Goal: Navigation & Orientation: Find specific page/section

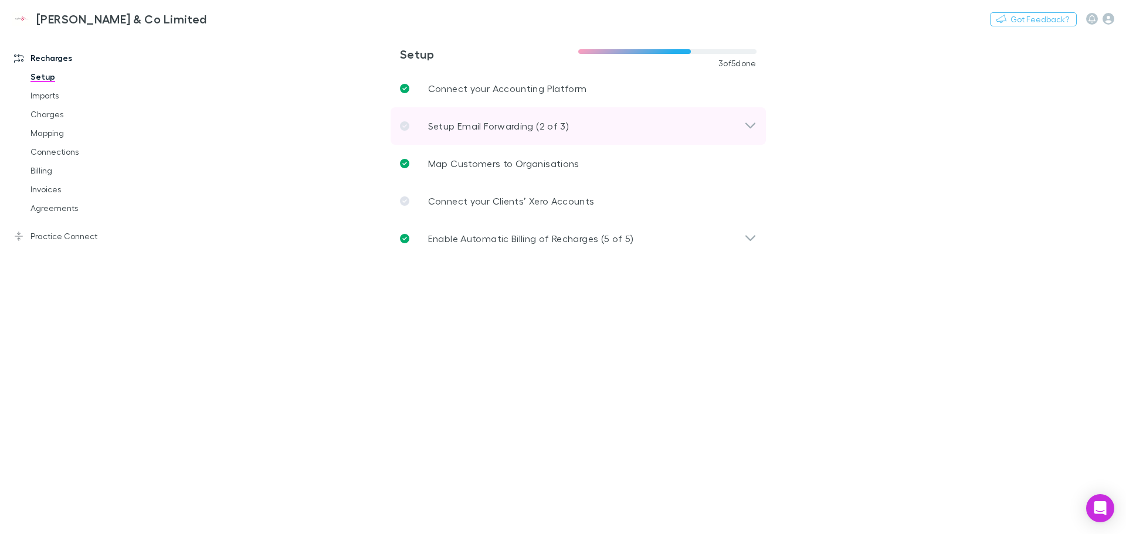
click at [751, 124] on icon at bounding box center [750, 126] width 12 height 14
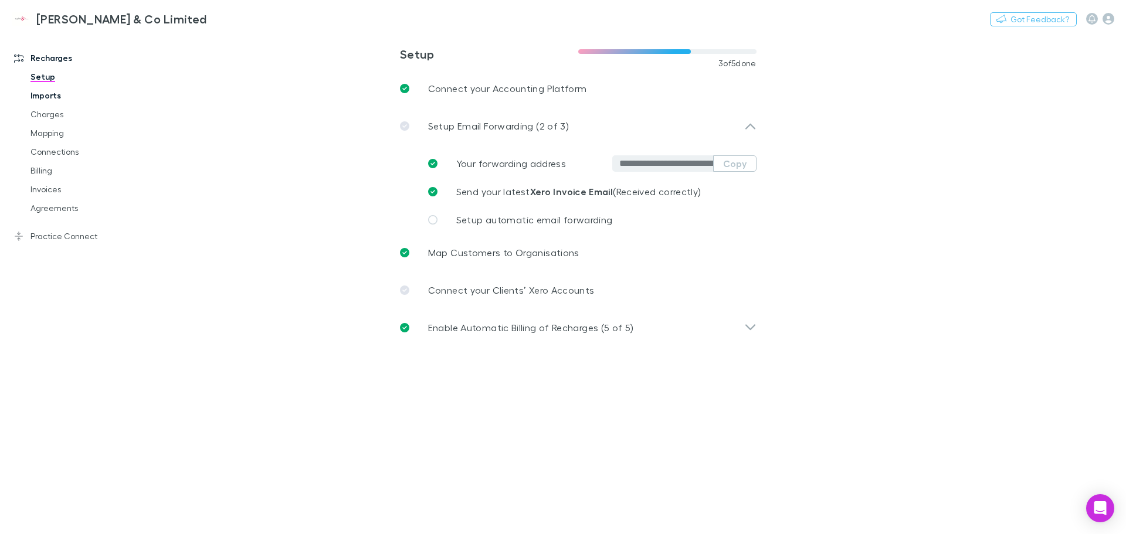
click at [57, 97] on link "Imports" at bounding box center [89, 95] width 140 height 19
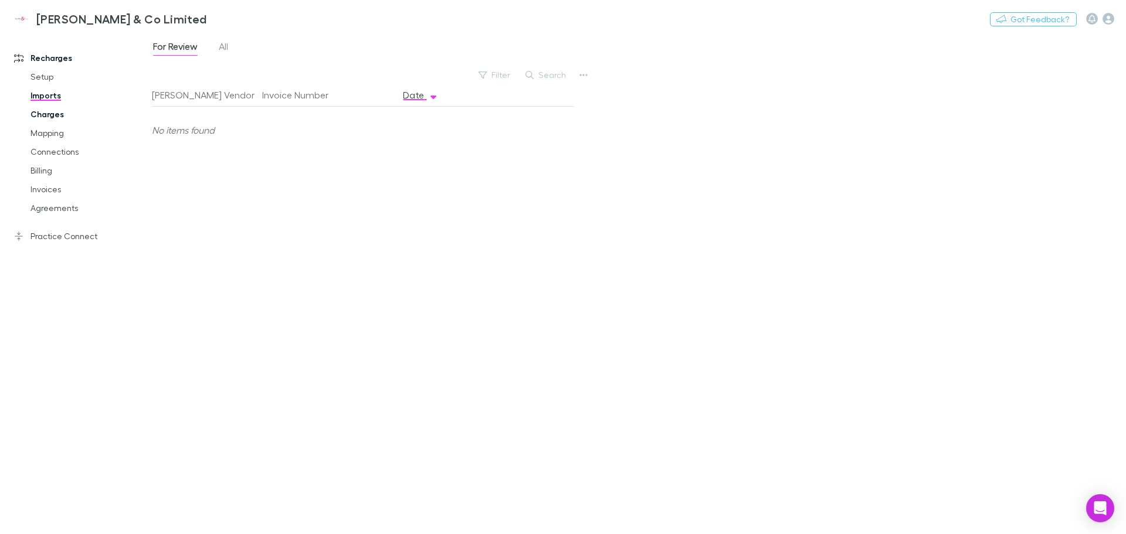
click at [57, 117] on link "Charges" at bounding box center [89, 114] width 140 height 19
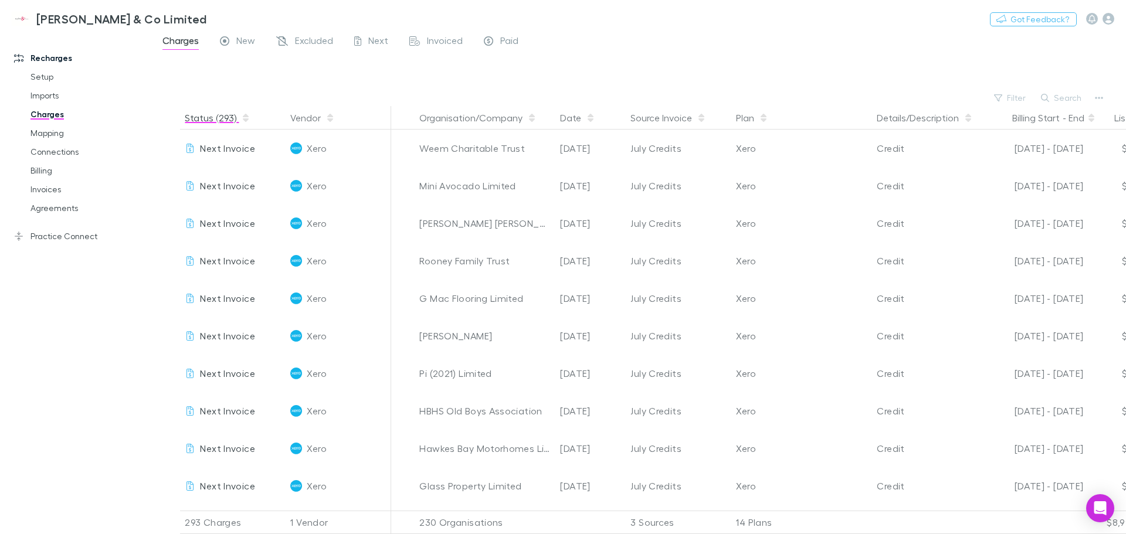
click at [243, 117] on icon "button" at bounding box center [246, 116] width 6 height 4
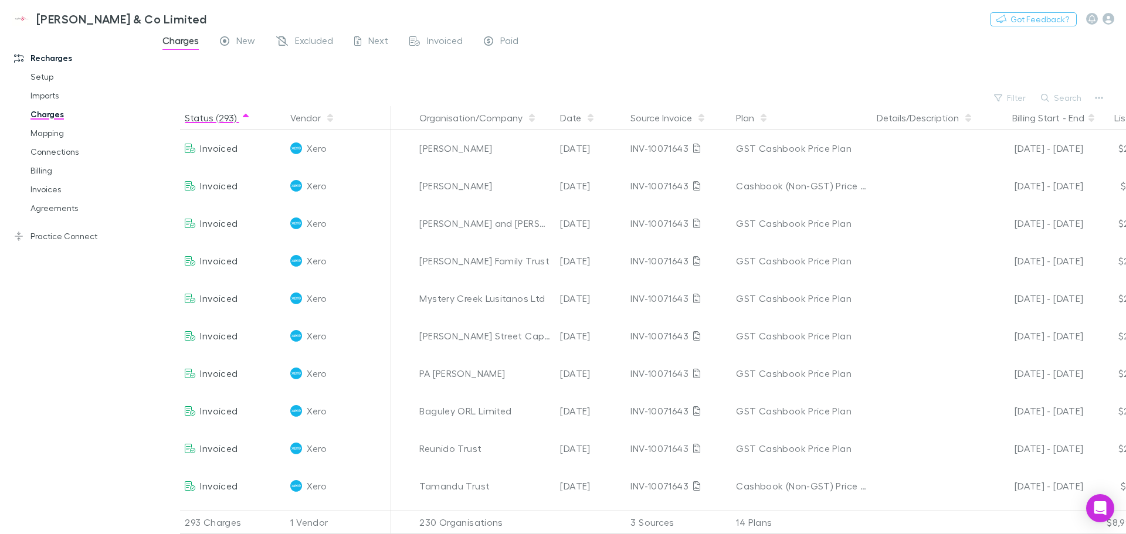
click at [243, 117] on icon "button" at bounding box center [246, 116] width 6 height 4
click at [573, 115] on button "Date" at bounding box center [577, 117] width 35 height 23
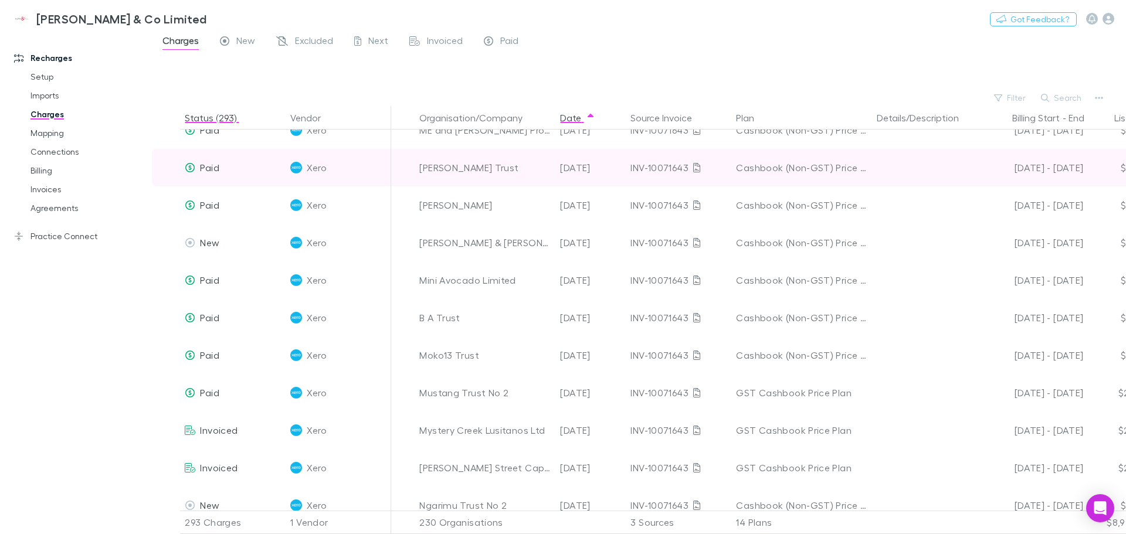
scroll to position [1114, 0]
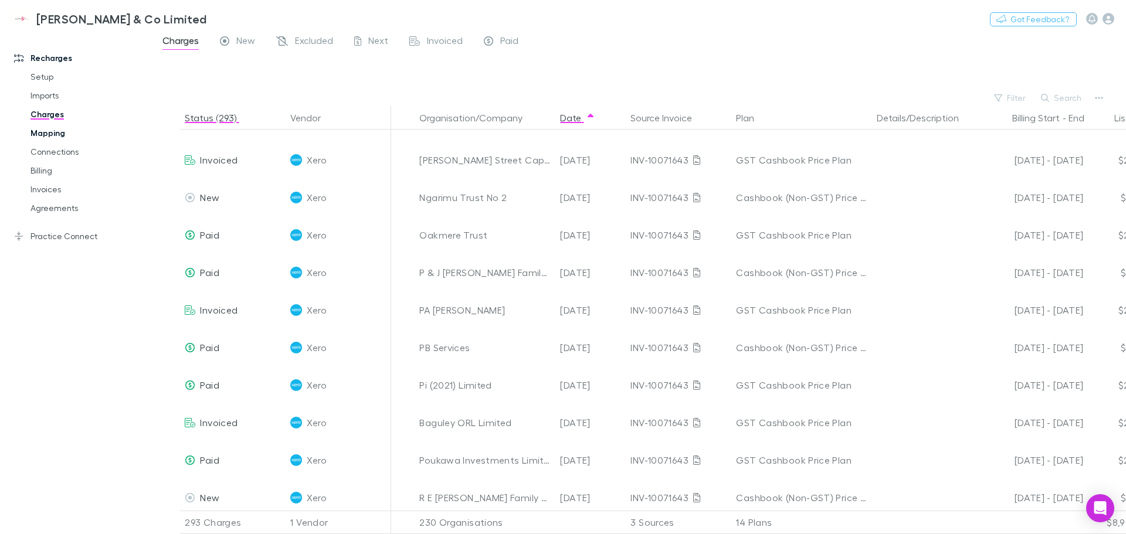
click at [45, 132] on link "Mapping" at bounding box center [89, 133] width 140 height 19
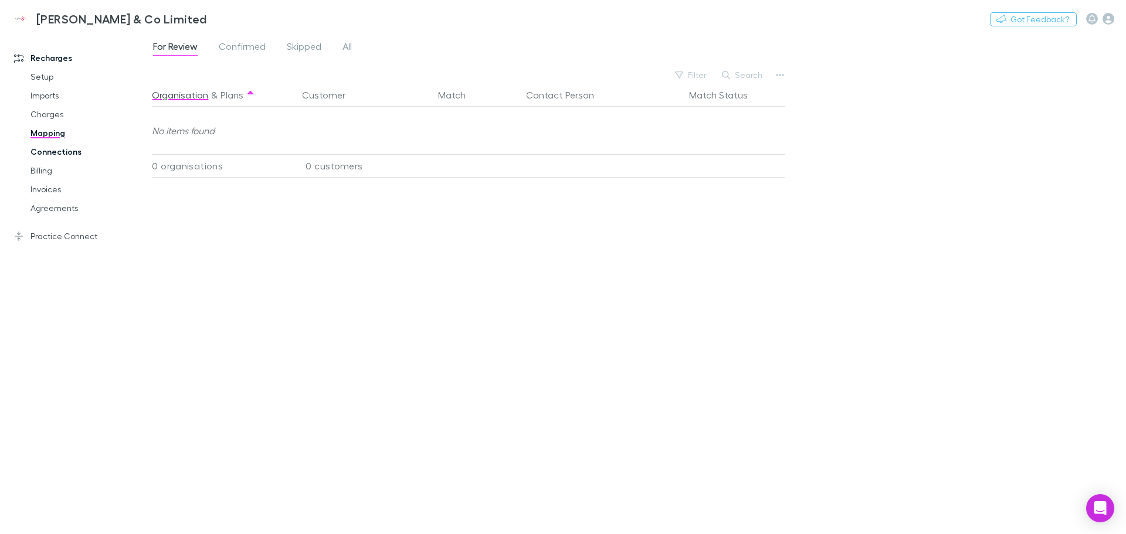
click at [75, 154] on link "Connections" at bounding box center [89, 151] width 140 height 19
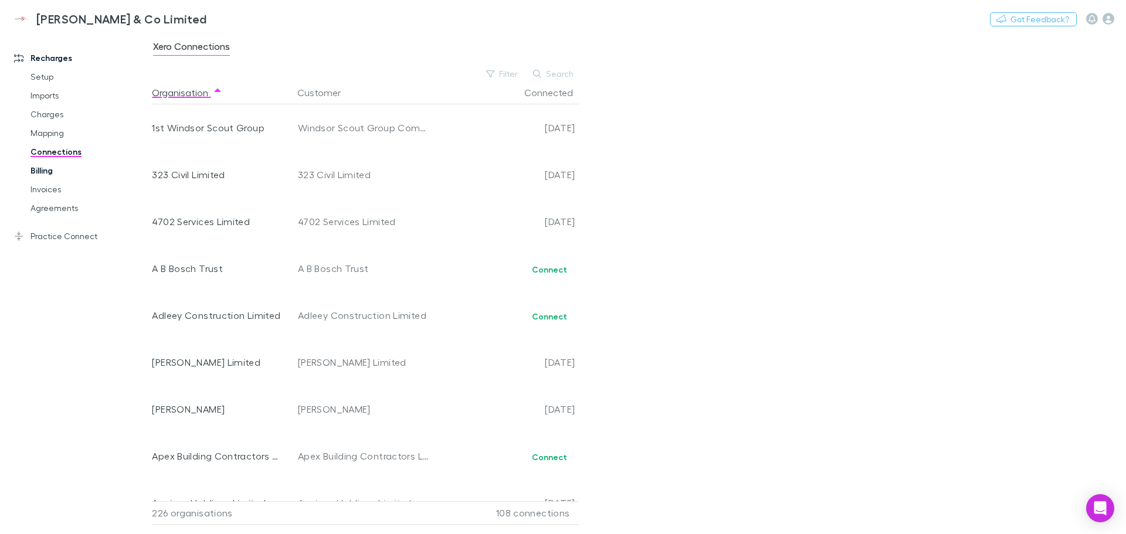
click at [47, 174] on link "Billing" at bounding box center [89, 170] width 140 height 19
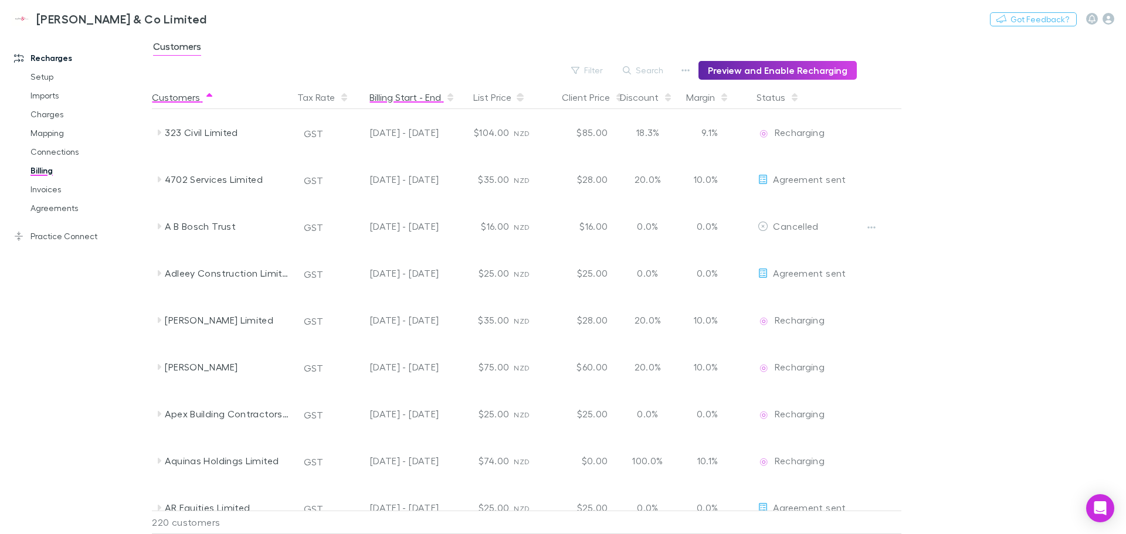
click at [393, 97] on button "Billing Start - End" at bounding box center [412, 97] width 86 height 23
click at [50, 188] on link "Invoices" at bounding box center [89, 189] width 140 height 19
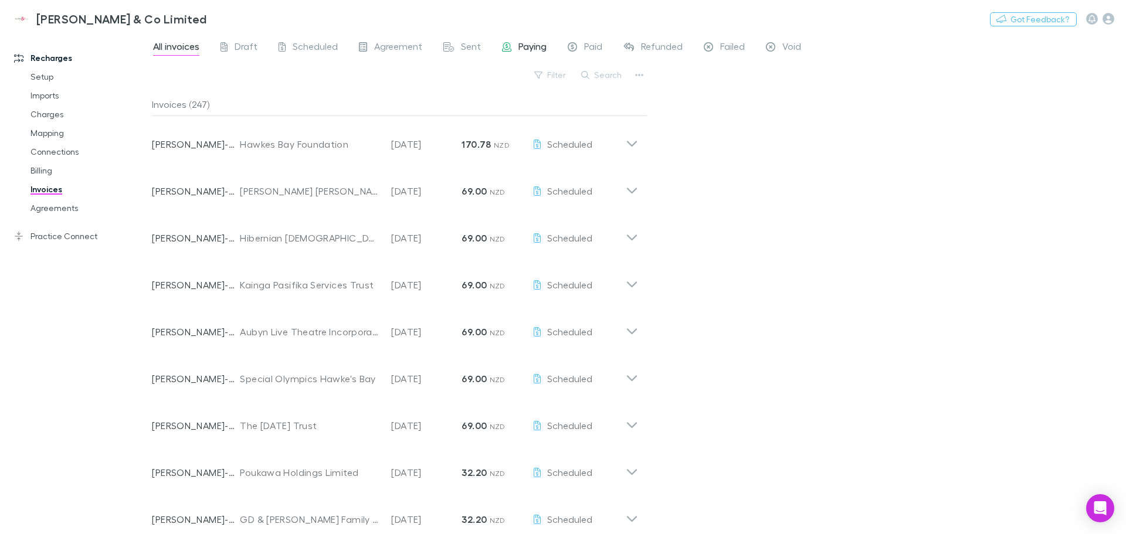
click at [522, 43] on span "Paying" at bounding box center [532, 47] width 28 height 15
click at [391, 46] on span "Agreement" at bounding box center [398, 47] width 48 height 15
click at [469, 45] on span "Sent" at bounding box center [471, 47] width 20 height 15
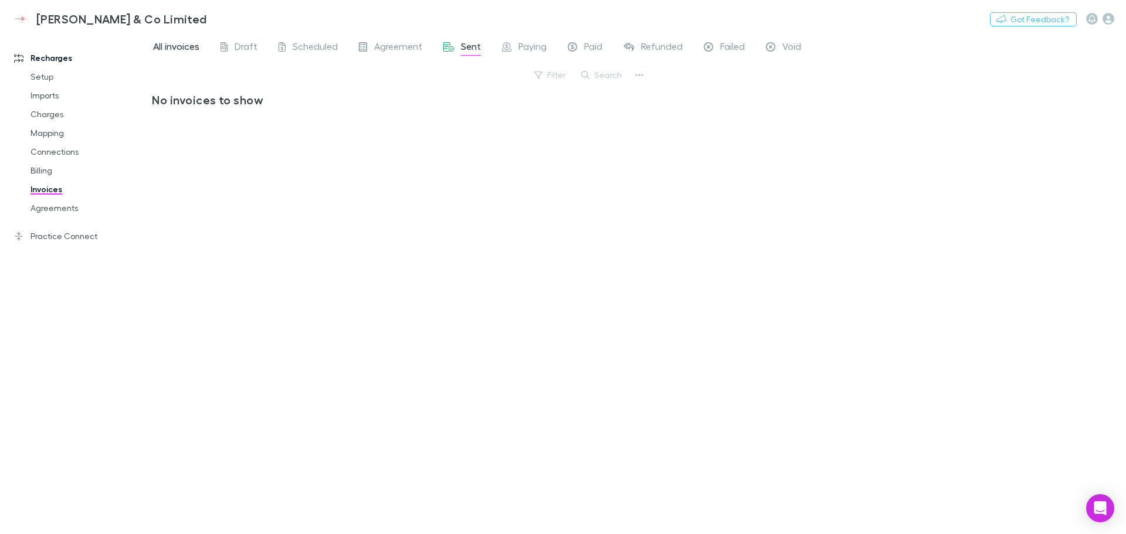
click at [182, 47] on span "All invoices" at bounding box center [176, 47] width 46 height 15
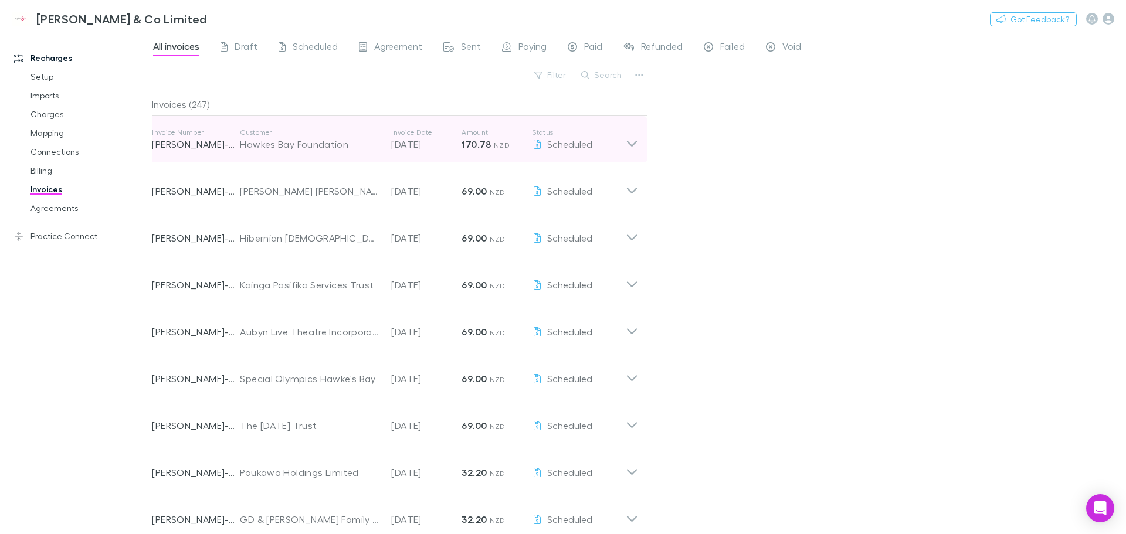
click at [429, 145] on p "[DATE]" at bounding box center [426, 144] width 70 height 14
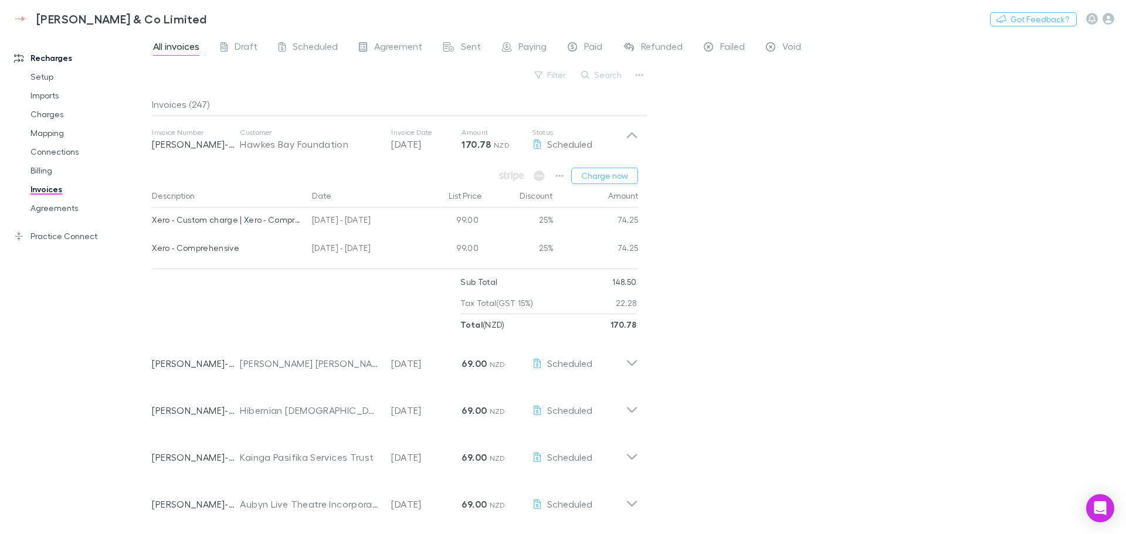
click at [792, 244] on div "All invoices Draft Scheduled Agreement Sent Paying Paid Refunded Failed Void Fi…" at bounding box center [639, 283] width 974 height 501
click at [325, 55] on span "Scheduled" at bounding box center [315, 47] width 45 height 15
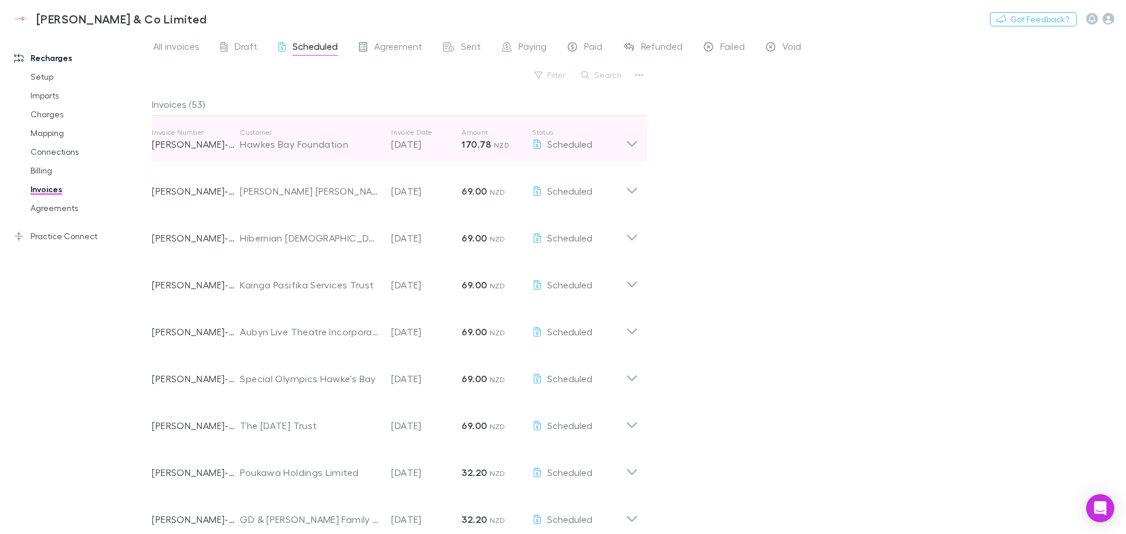
click at [415, 146] on p "[DATE]" at bounding box center [426, 144] width 70 height 14
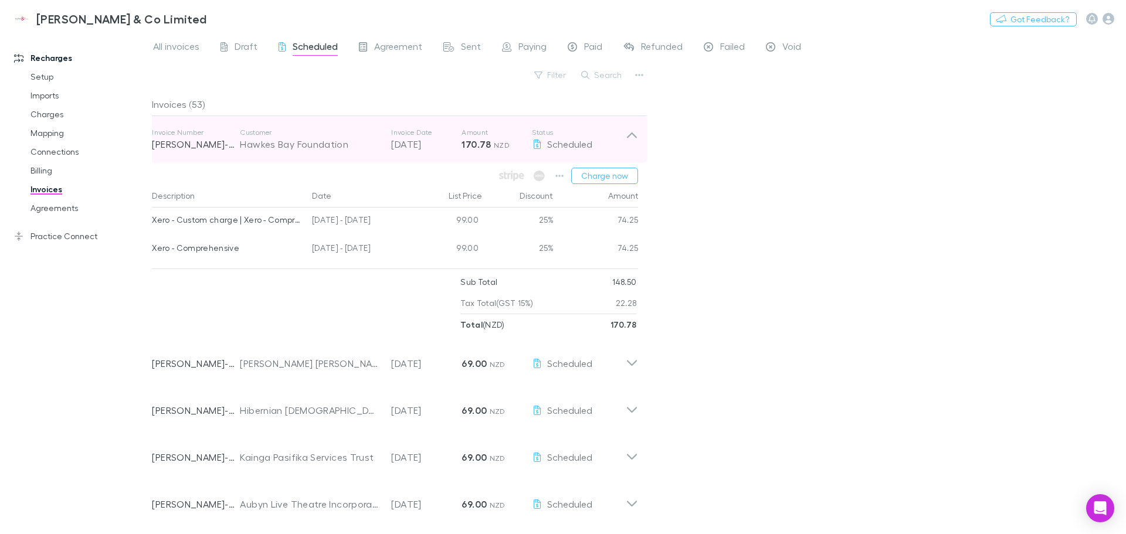
click at [415, 146] on p "[DATE]" at bounding box center [426, 144] width 70 height 14
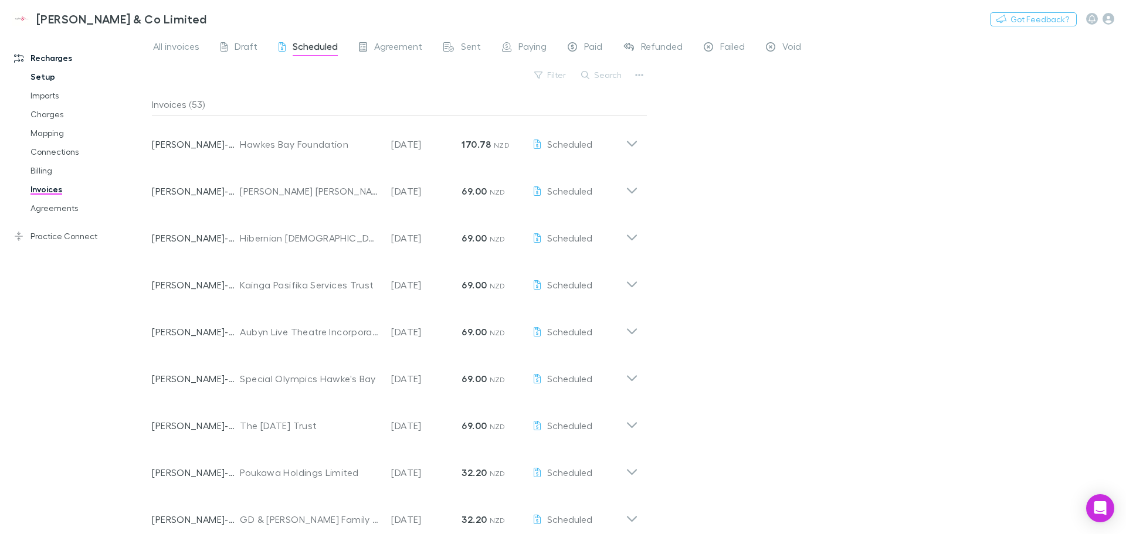
click at [48, 80] on link "Setup" at bounding box center [89, 76] width 140 height 19
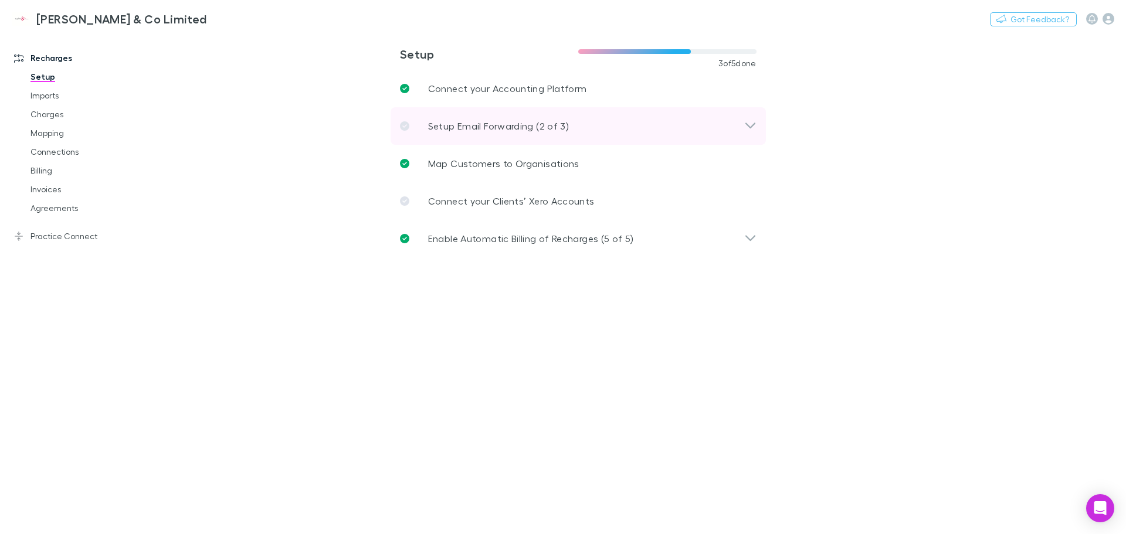
click at [744, 125] on icon at bounding box center [750, 126] width 12 height 14
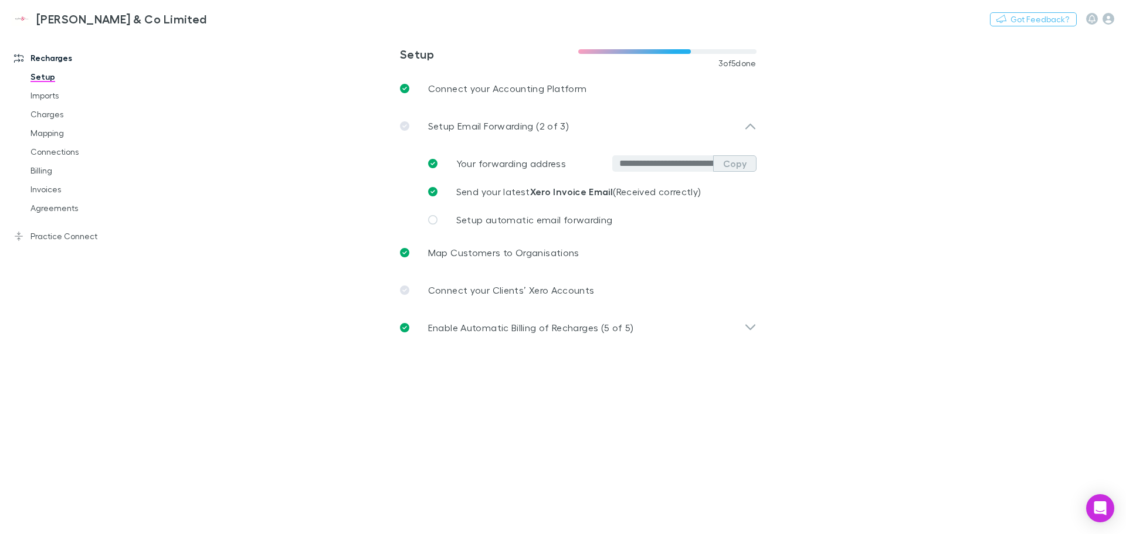
click at [728, 159] on button "Copy" at bounding box center [734, 163] width 43 height 16
